Goal: Navigation & Orientation: Find specific page/section

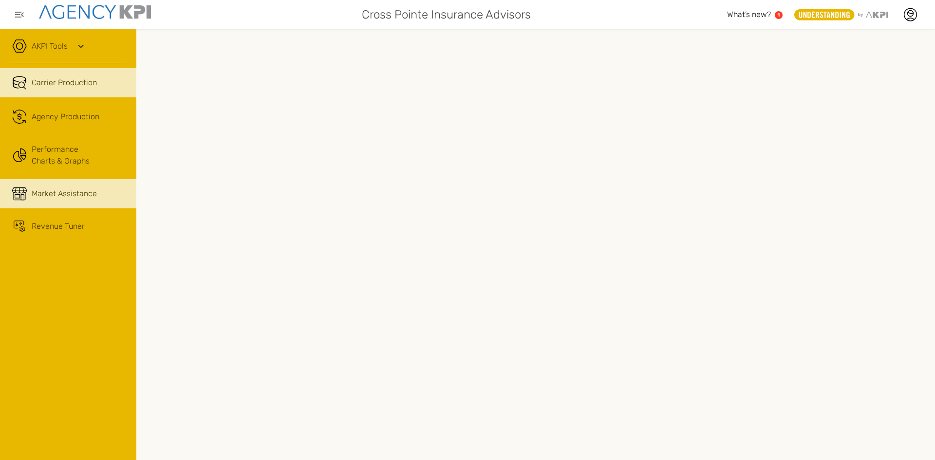
click at [79, 186] on link "Market Assistance" at bounding box center [68, 193] width 136 height 29
click at [39, 89] on link "Carrier Production" at bounding box center [68, 82] width 136 height 29
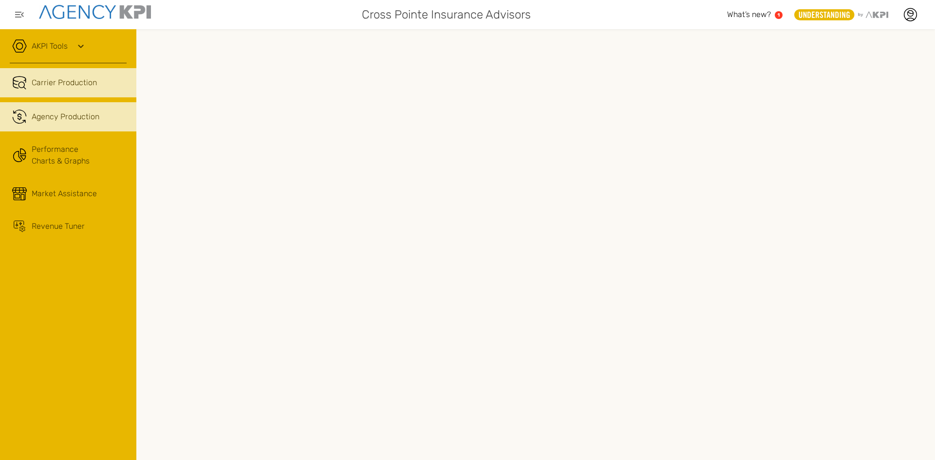
click at [30, 113] on link ".cls-1{fill:none;stroke:#221f20;stroke-linecap:round;stroke-linejoin:round;stro…" at bounding box center [68, 116] width 136 height 29
